Goal: Task Accomplishment & Management: Manage account settings

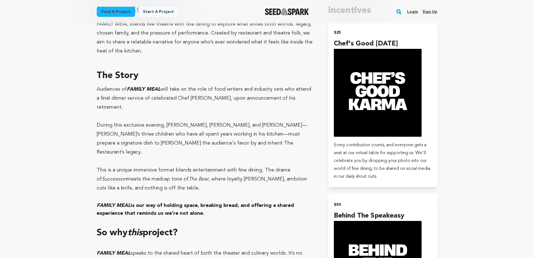
scroll to position [251, 0]
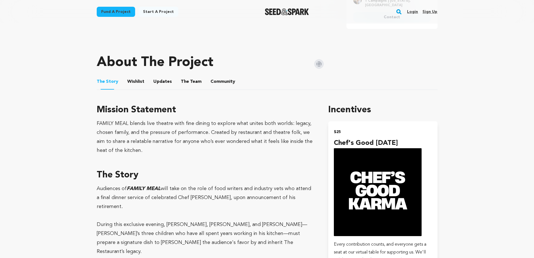
click at [133, 81] on button "Wishlist" at bounding box center [135, 82] width 13 height 13
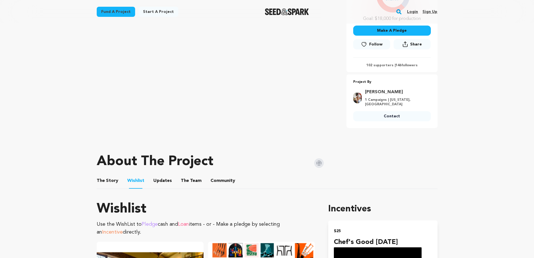
scroll to position [224, 0]
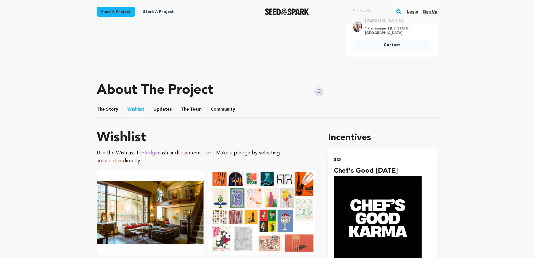
click at [162, 110] on button "Updates" at bounding box center [162, 110] width 13 height 13
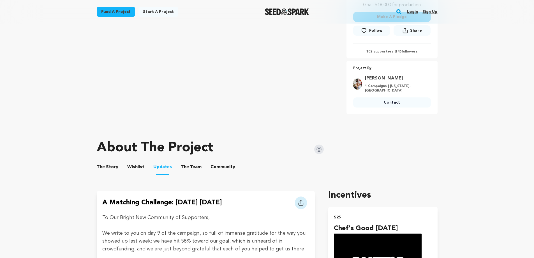
scroll to position [203, 0]
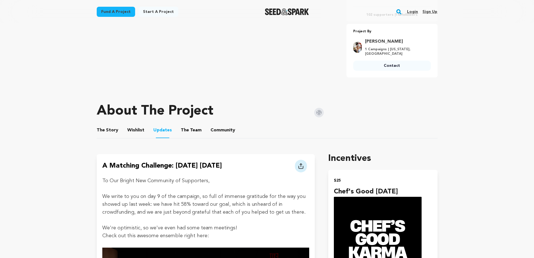
click at [187, 130] on button "The Team" at bounding box center [191, 131] width 13 height 13
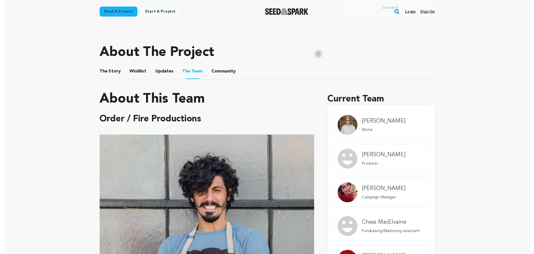
scroll to position [199, 0]
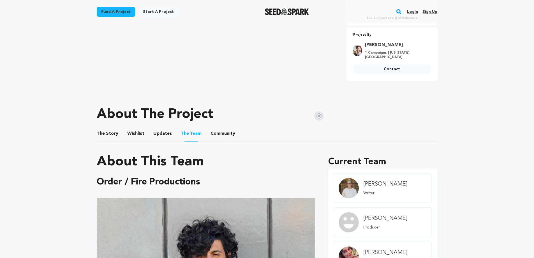
drag, startPoint x: 217, startPoint y: 133, endPoint x: 263, endPoint y: 128, distance: 46.6
click at [217, 133] on button "Community" at bounding box center [222, 134] width 13 height 13
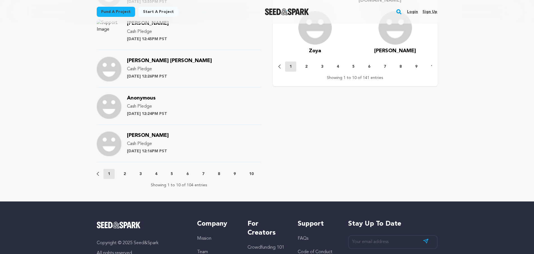
scroll to position [613, 0]
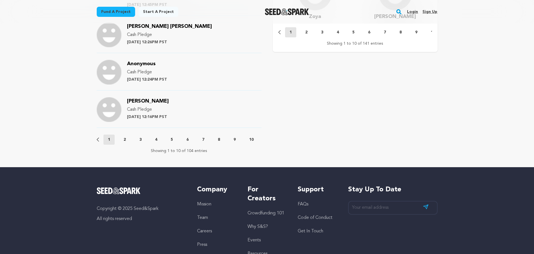
click at [126, 139] on p "2" at bounding box center [125, 140] width 2 height 6
click at [139, 138] on p "3" at bounding box center [140, 140] width 2 height 6
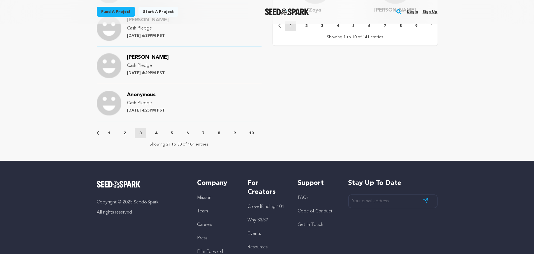
scroll to position [618, 0]
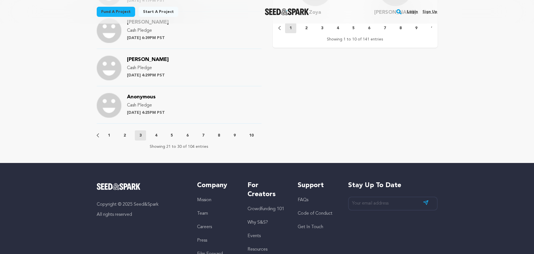
click at [187, 134] on p "6" at bounding box center [187, 135] width 2 height 6
click at [236, 135] on p "9" at bounding box center [235, 135] width 2 height 6
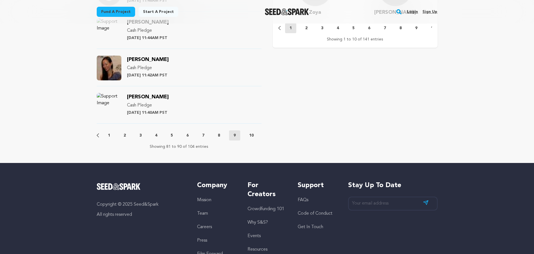
click at [107, 134] on button "1" at bounding box center [108, 135] width 11 height 6
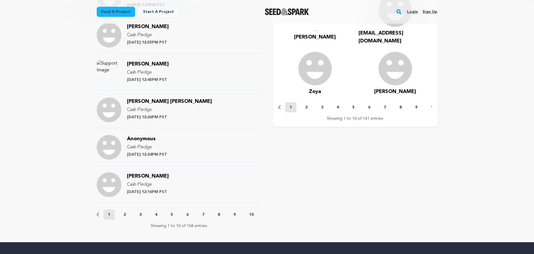
scroll to position [547, 0]
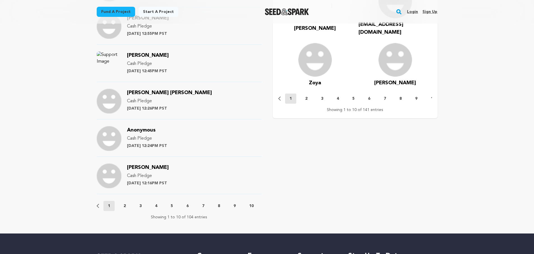
click at [125, 205] on p "2" at bounding box center [125, 206] width 2 height 6
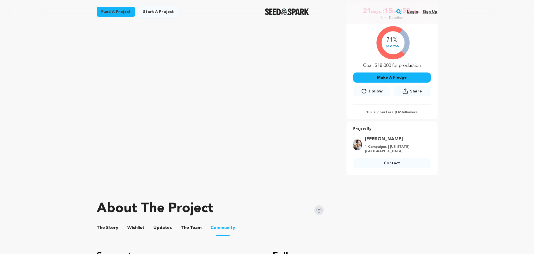
scroll to position [82, 0]
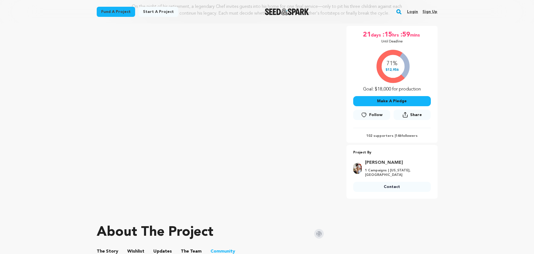
click at [411, 10] on link "Login" at bounding box center [412, 11] width 11 height 9
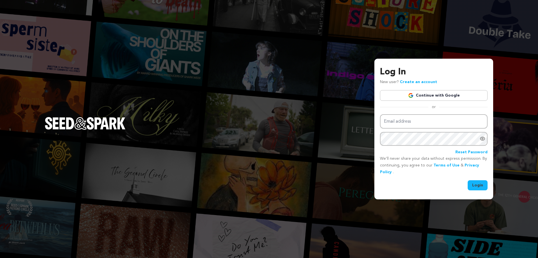
click at [419, 82] on link "Create an account" at bounding box center [418, 82] width 37 height 4
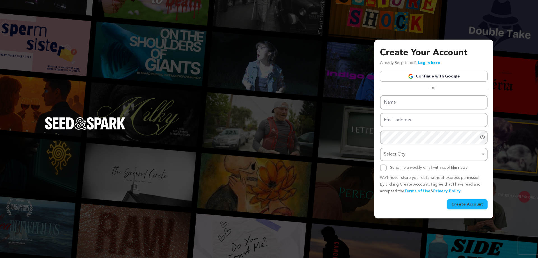
click at [414, 103] on input "Name" at bounding box center [434, 102] width 108 height 14
type input "Michael Nicklin"
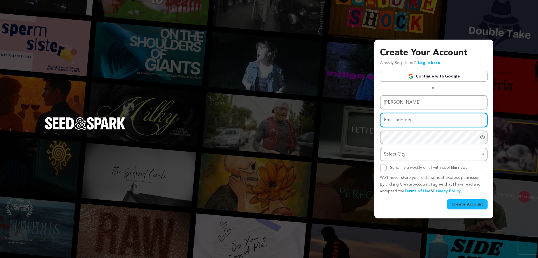
click at [409, 119] on input "Email address" at bounding box center [434, 120] width 108 height 14
type input "[EMAIL_ADDRESS][DOMAIN_NAME]"
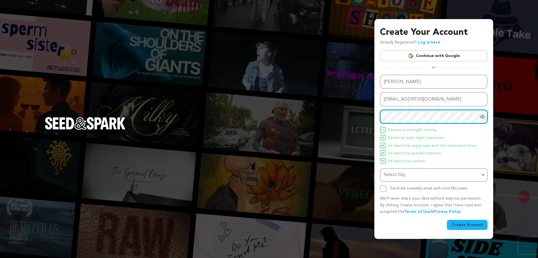
click at [485, 175] on div "Select City Remove item" at bounding box center [434, 175] width 102 height 10
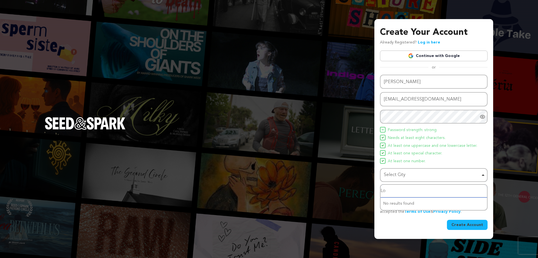
type input "Los"
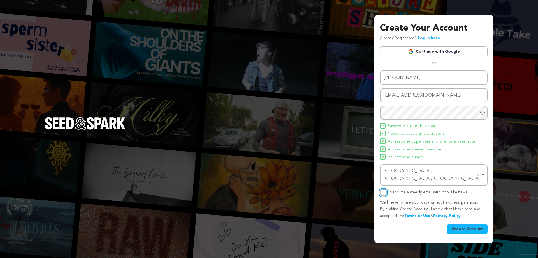
click at [383, 189] on input "Send me a weekly email with cool film news" at bounding box center [383, 192] width 7 height 7
checkbox input "true"
click at [476, 224] on button "Create Account" at bounding box center [467, 229] width 41 height 10
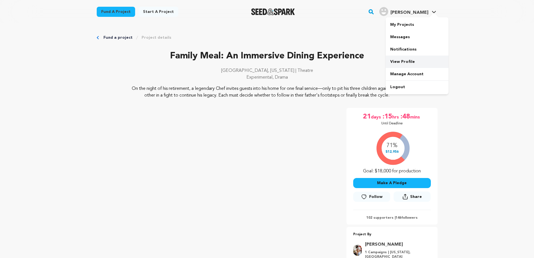
click at [403, 61] on link "View Profile" at bounding box center [417, 62] width 63 height 12
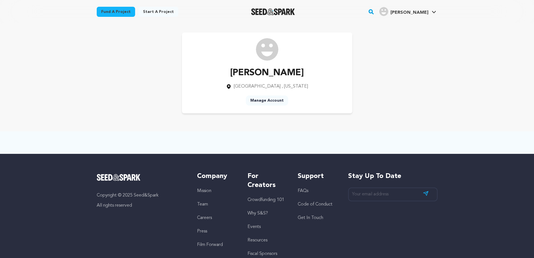
click at [268, 99] on link "Manage Account" at bounding box center [267, 100] width 42 height 10
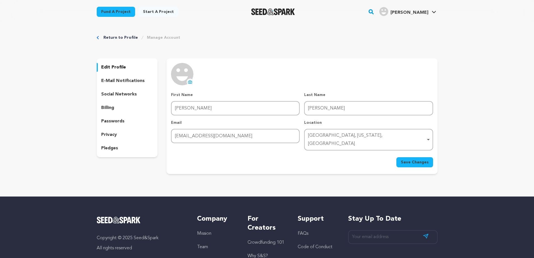
click at [190, 82] on icon at bounding box center [190, 82] width 4 height 4
click at [190, 81] on icon at bounding box center [190, 82] width 2 height 2
click at [186, 77] on img at bounding box center [182, 74] width 22 height 22
click at [190, 80] on icon at bounding box center [190, 81] width 4 height 3
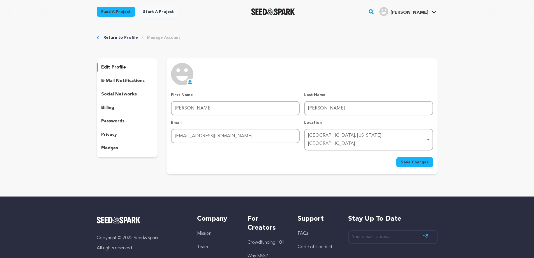
click at [129, 79] on p "e-mail notifications" at bounding box center [122, 80] width 43 height 7
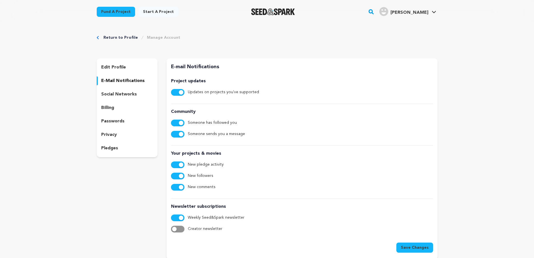
click at [181, 122] on span "button" at bounding box center [181, 123] width 4 height 4
click at [181, 187] on span "button" at bounding box center [181, 187] width 4 height 4
click at [183, 164] on span "button" at bounding box center [181, 164] width 4 height 4
click at [183, 218] on span "button" at bounding box center [181, 217] width 4 height 4
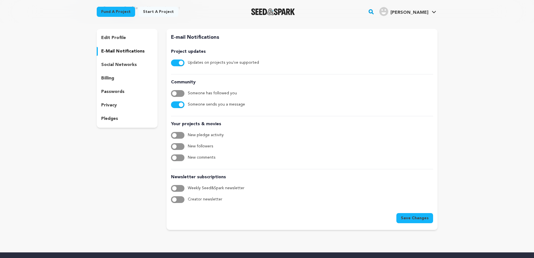
scroll to position [48, 0]
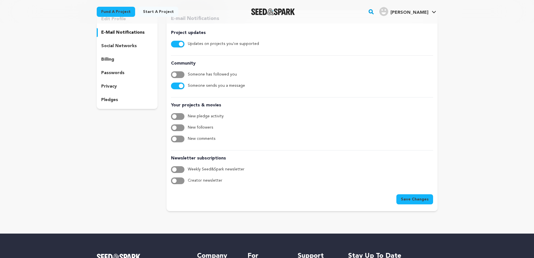
click at [407, 198] on span "Save Changes" at bounding box center [415, 199] width 28 height 6
click at [124, 44] on p "social networks" at bounding box center [119, 46] width 36 height 7
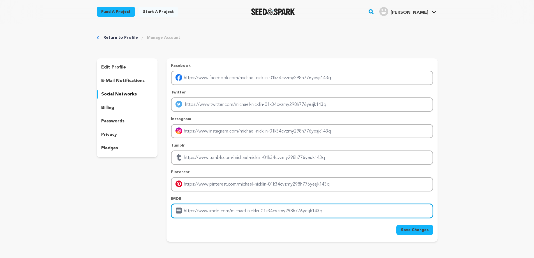
drag, startPoint x: 330, startPoint y: 209, endPoint x: 192, endPoint y: 213, distance: 137.8
click at [192, 213] on input "Enter IMDB profile link" at bounding box center [302, 211] width 262 height 14
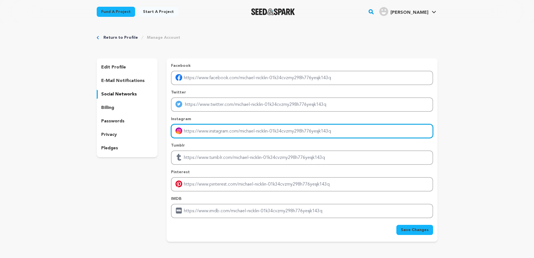
click at [209, 132] on input "Enter instagram handle link" at bounding box center [302, 131] width 262 height 14
click at [256, 131] on input "Enter instagram handle link" at bounding box center [302, 131] width 262 height 14
click at [335, 132] on input "Enter instagram handle link" at bounding box center [302, 131] width 262 height 14
drag, startPoint x: 324, startPoint y: 132, endPoint x: 203, endPoint y: 131, distance: 120.3
click at [221, 135] on input "Enter instagram handle link" at bounding box center [302, 131] width 262 height 14
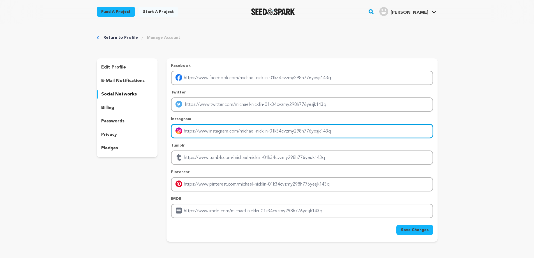
click at [225, 129] on input "Enter instagram handle link" at bounding box center [302, 131] width 262 height 14
drag, startPoint x: 333, startPoint y: 131, endPoint x: 234, endPoint y: 134, distance: 99.1
click at [234, 134] on input "Enter instagram handle link" at bounding box center [302, 131] width 262 height 14
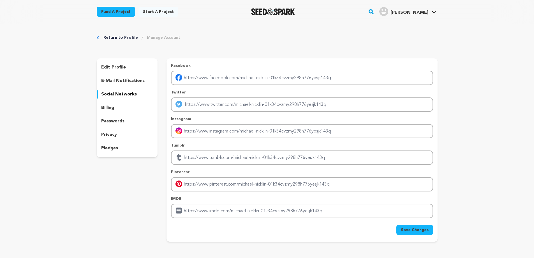
click at [114, 121] on p "passwords" at bounding box center [112, 121] width 23 height 7
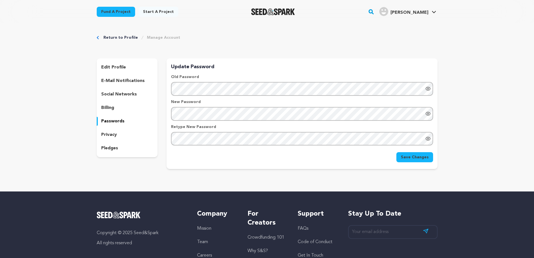
click at [111, 133] on p "privacy" at bounding box center [109, 134] width 16 height 7
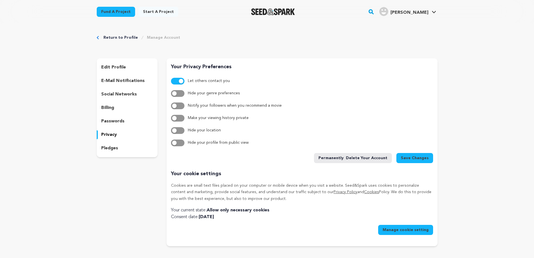
click at [182, 80] on span "button" at bounding box center [181, 81] width 4 height 4
click at [181, 118] on button "button" at bounding box center [177, 118] width 13 height 7
click at [183, 93] on button "button" at bounding box center [177, 93] width 13 height 7
click at [414, 157] on span "Save Changes" at bounding box center [415, 158] width 28 height 6
click at [112, 67] on p "edit profile" at bounding box center [113, 67] width 25 height 7
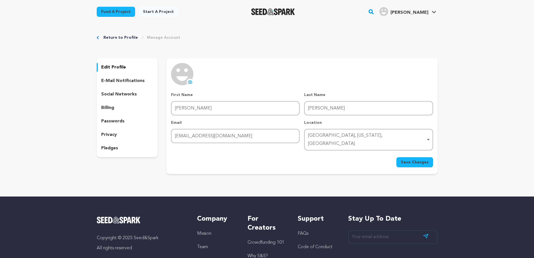
click at [190, 82] on icon at bounding box center [190, 82] width 4 height 4
click at [433, 11] on icon at bounding box center [434, 12] width 4 height 3
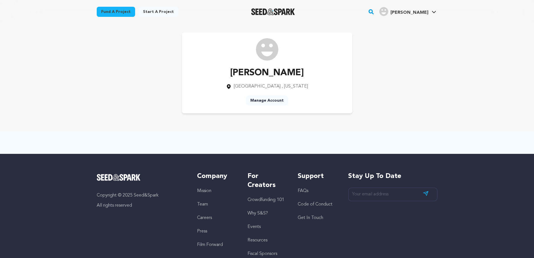
click at [266, 52] on img at bounding box center [267, 49] width 22 height 22
click at [273, 102] on link "Manage Account" at bounding box center [267, 100] width 42 height 10
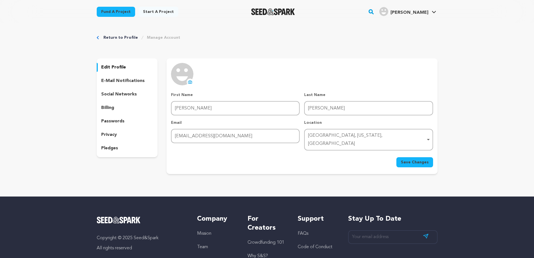
click at [120, 35] on link "Return to Profile" at bounding box center [120, 38] width 34 height 6
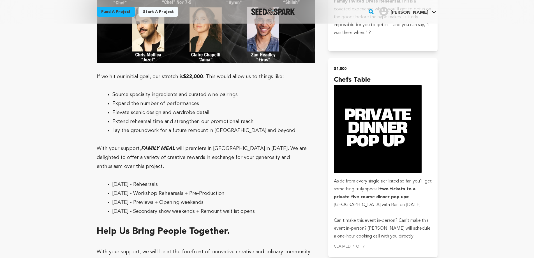
scroll to position [1489, 0]
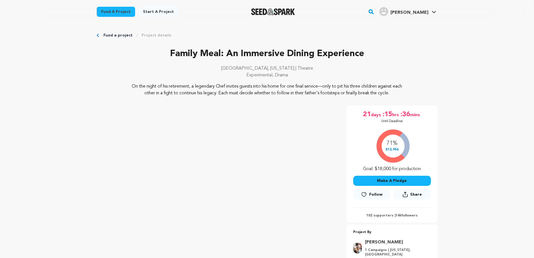
scroll to position [0, 0]
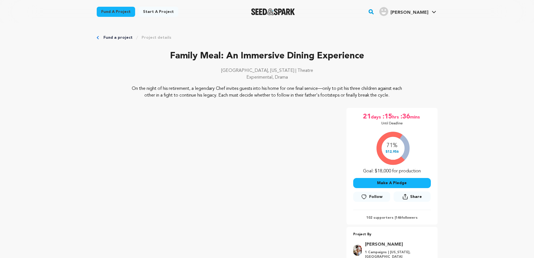
click at [375, 196] on span "Follow" at bounding box center [375, 197] width 13 height 6
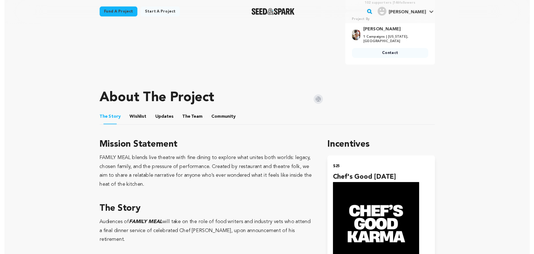
scroll to position [127, 0]
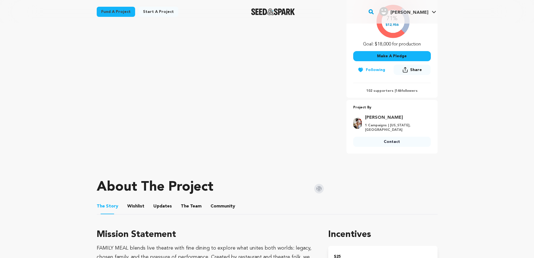
click at [396, 56] on button "Make A Pledge" at bounding box center [392, 56] width 78 height 10
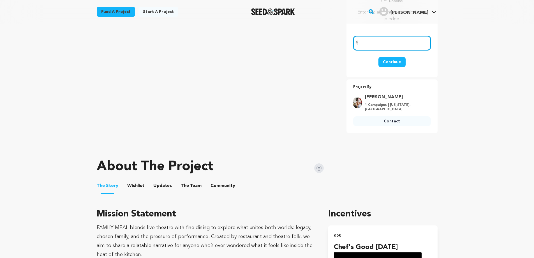
click at [216, 184] on button "Community" at bounding box center [222, 186] width 13 height 13
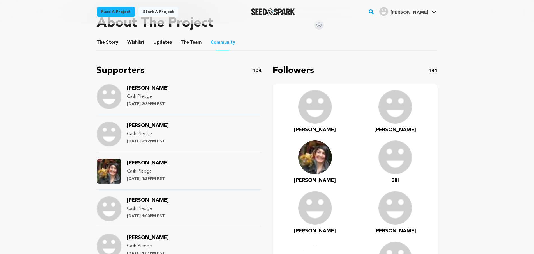
scroll to position [284, 0]
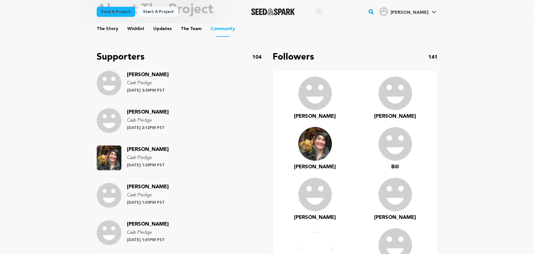
click at [319, 146] on img at bounding box center [315, 144] width 34 height 34
click at [312, 166] on span "[PERSON_NAME]" at bounding box center [315, 166] width 42 height 5
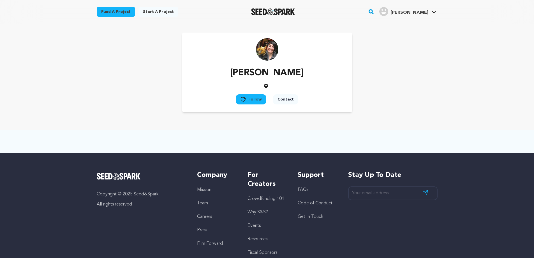
click at [266, 86] on icon at bounding box center [266, 86] width 6 height 6
